Goal: Complete application form

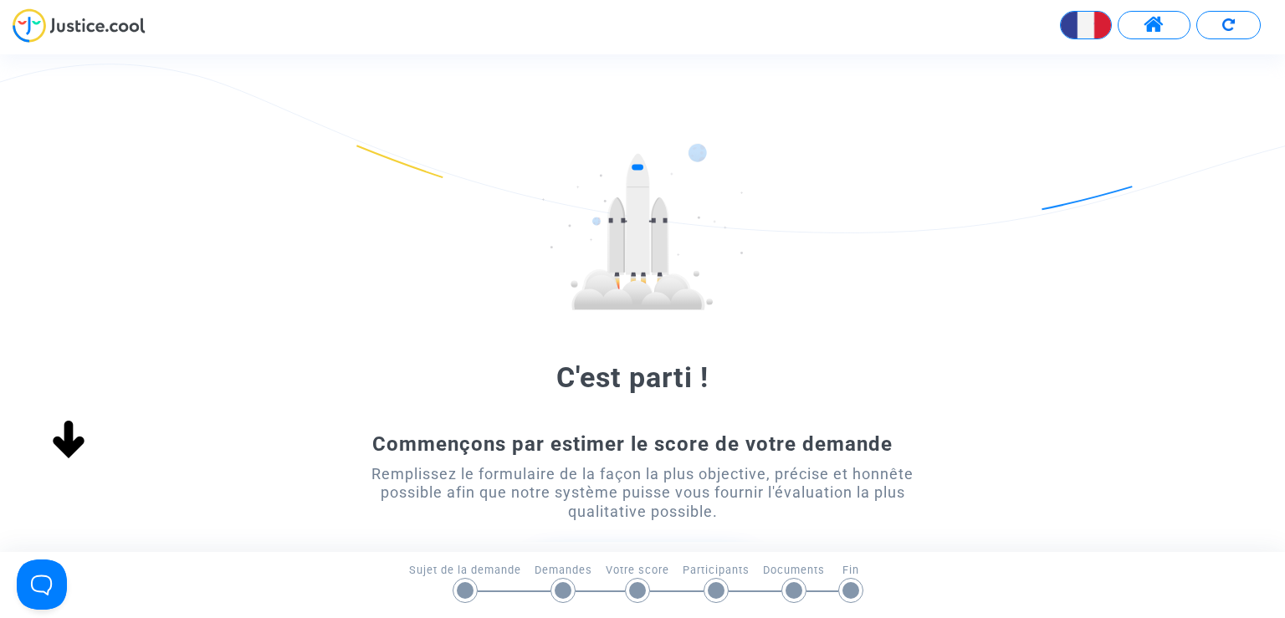
click at [468, 594] on div at bounding box center [465, 590] width 17 height 17
click at [658, 435] on div "Commençons par estimer le score de votre demande" at bounding box center [642, 444] width 578 height 25
click at [568, 604] on div "Demandes" at bounding box center [569, 585] width 71 height 47
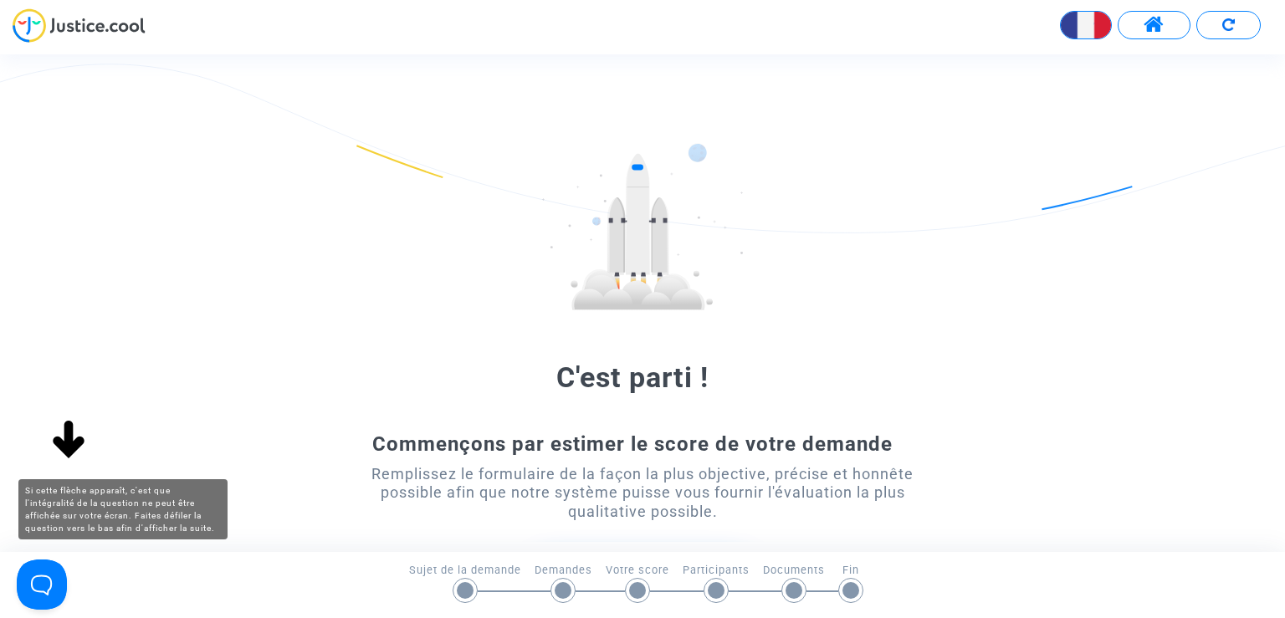
click at [71, 442] on img at bounding box center [69, 441] width 54 height 54
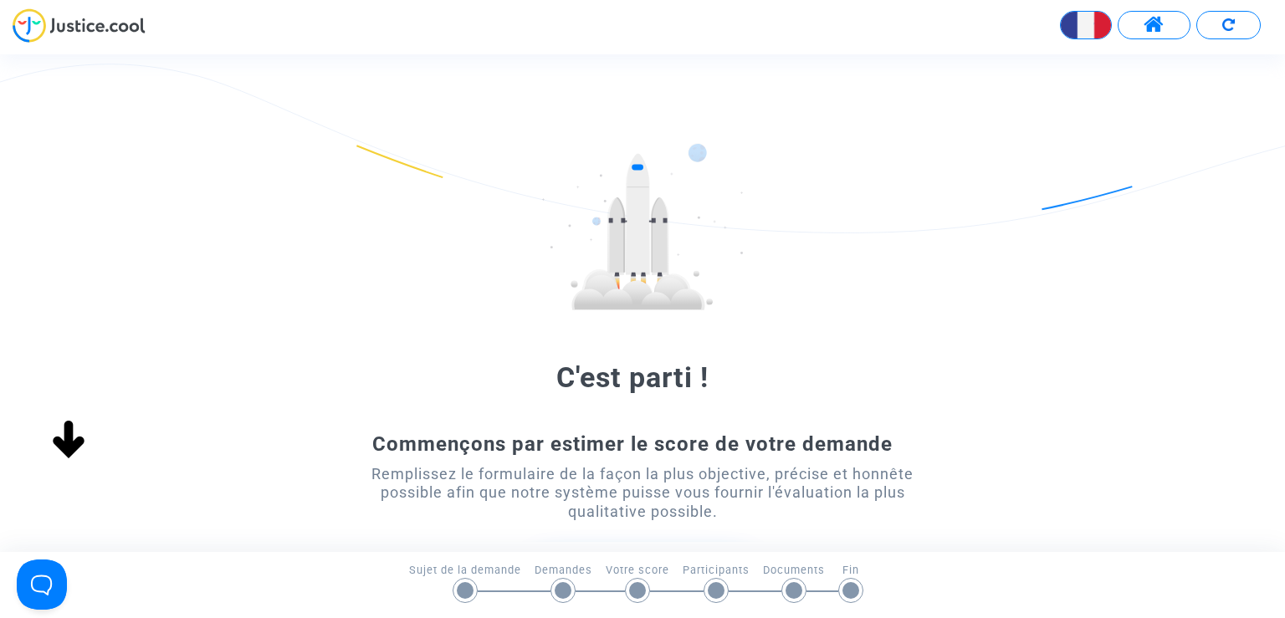
click at [71, 442] on img at bounding box center [69, 441] width 54 height 54
click at [1056, 205] on div "C'est parti ! Commençons par estimer le score de votre demande Remplissez le fo…" at bounding box center [642, 417] width 1285 height 549
click at [849, 290] on div at bounding box center [642, 226] width 578 height 167
click at [1145, 13] on button at bounding box center [1153, 25] width 73 height 28
